Goal: Task Accomplishment & Management: Use online tool/utility

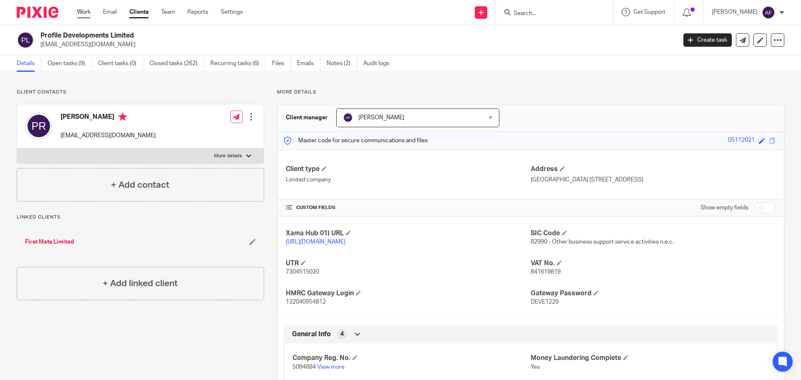
click at [79, 11] on link "Work" at bounding box center [83, 12] width 13 height 8
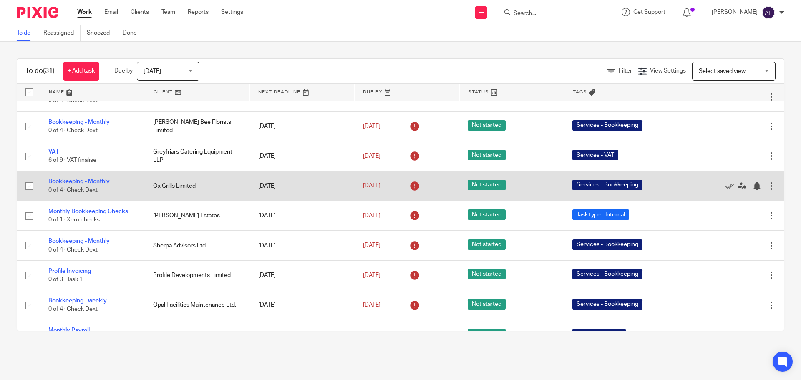
scroll to position [83, 0]
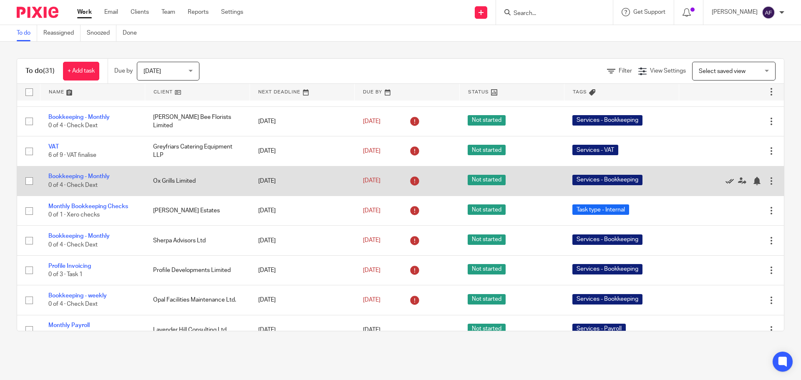
click at [726, 179] on icon at bounding box center [730, 181] width 8 height 8
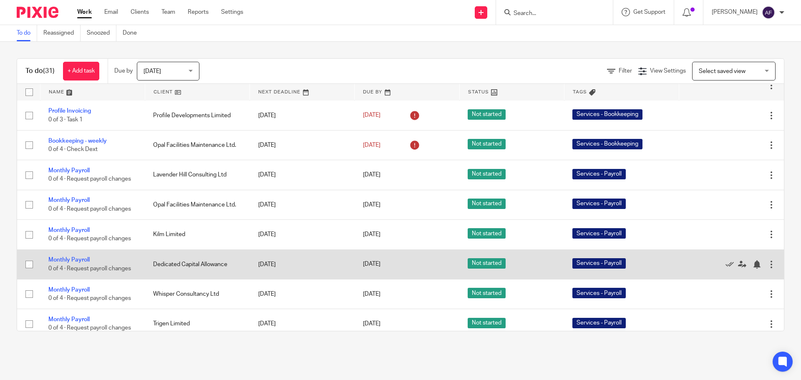
scroll to position [250, 0]
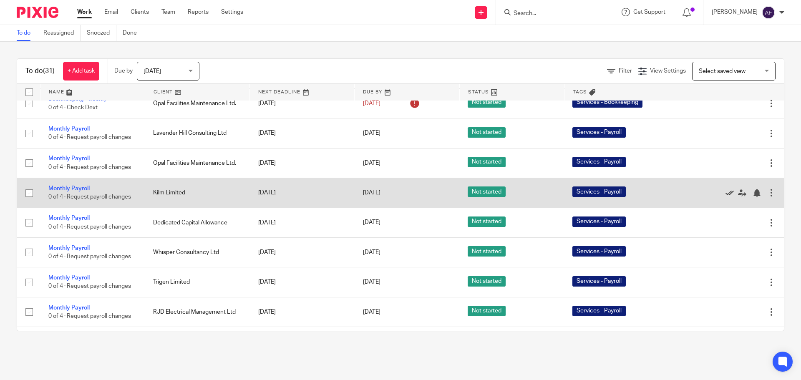
click at [726, 194] on icon at bounding box center [730, 193] width 8 height 8
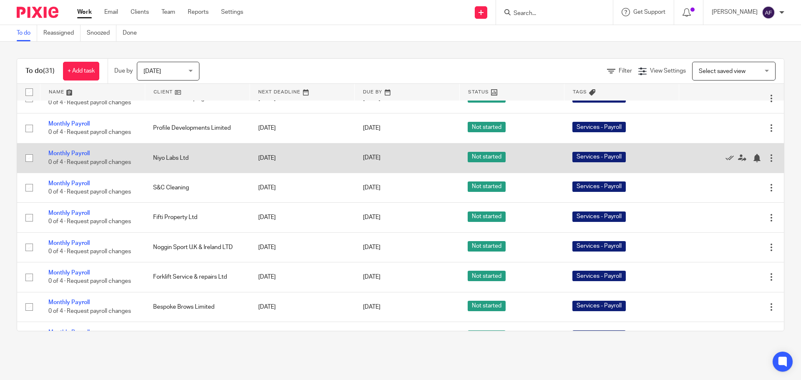
scroll to position [542, 0]
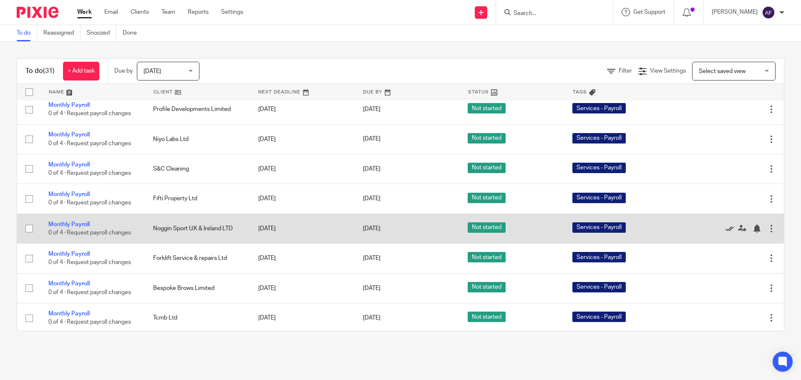
click at [726, 231] on icon at bounding box center [730, 228] width 8 height 8
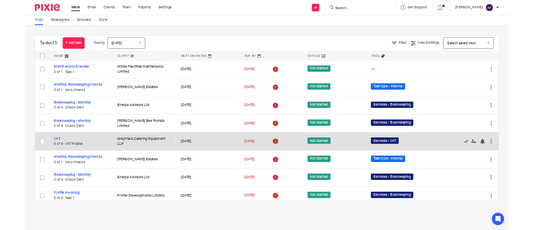
scroll to position [0, 0]
